Goal: Task Accomplishment & Management: Manage account settings

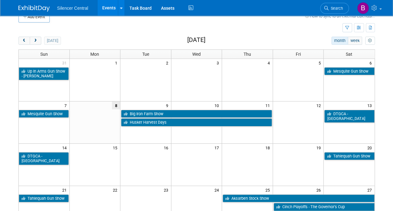
scroll to position [12, 0]
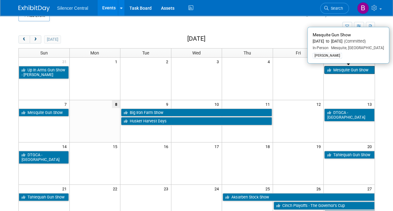
click at [342, 68] on link "Mesquite Gun Show" at bounding box center [349, 70] width 50 height 8
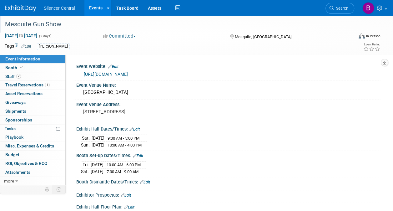
drag, startPoint x: 65, startPoint y: 24, endPoint x: 6, endPoint y: 24, distance: 59.4
click at [6, 24] on div "Mesquite Gun Show" at bounding box center [176, 24] width 346 height 11
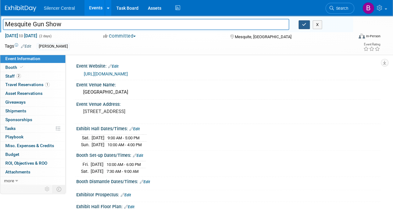
click at [302, 26] on icon "button" at bounding box center [304, 25] width 4 height 4
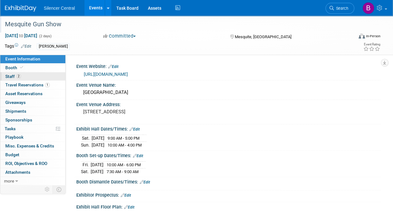
click at [50, 78] on link "2 Staff 2" at bounding box center [32, 76] width 65 height 8
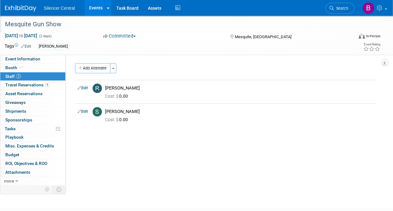
click at [24, 5] on link at bounding box center [24, 5] width 39 height 5
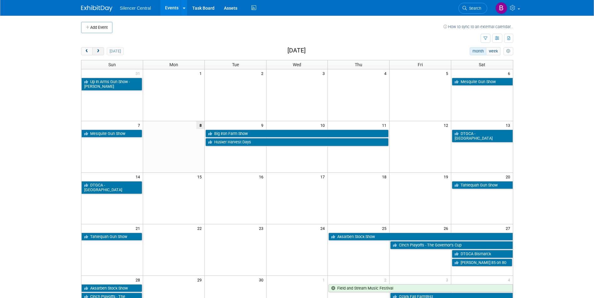
click at [97, 50] on span "next" at bounding box center [98, 51] width 5 height 4
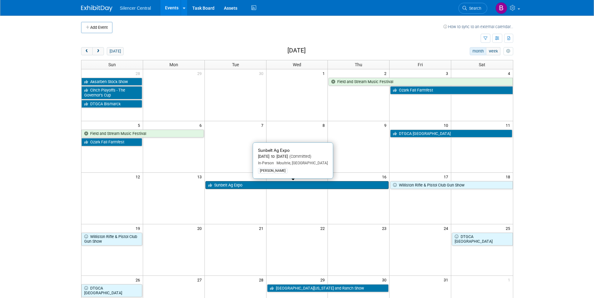
click at [248, 188] on link "Sunbelt Ag Expo" at bounding box center [296, 185] width 183 height 8
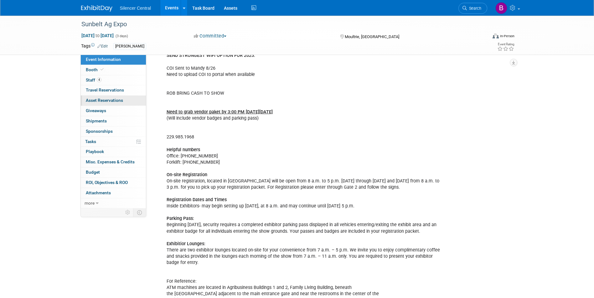
scroll to position [250, 0]
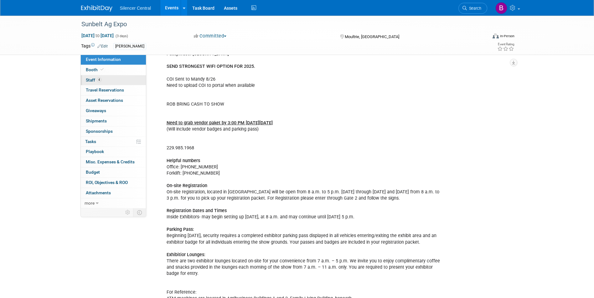
click at [103, 84] on link "4 Staff 4" at bounding box center [113, 80] width 65 height 10
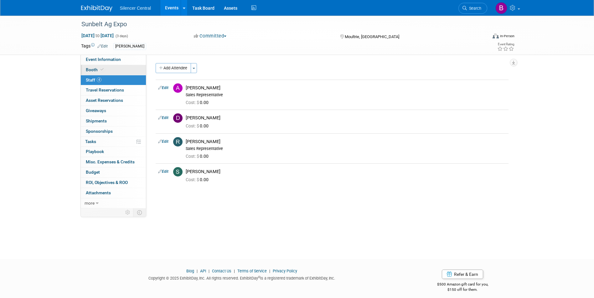
click at [107, 71] on link "Booth" at bounding box center [113, 70] width 65 height 10
